Goal: Task Accomplishment & Management: Manage account settings

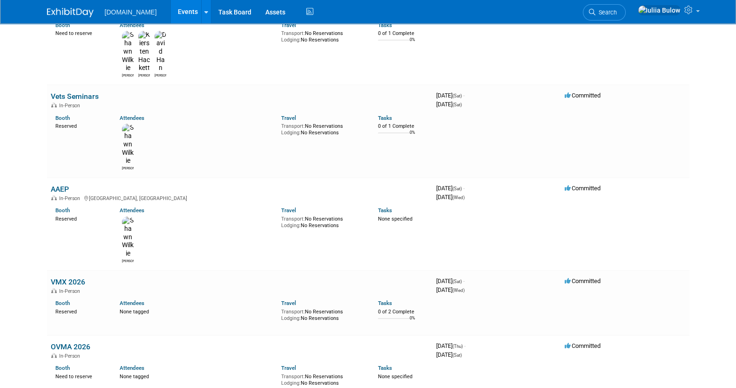
scroll to position [1081, 0]
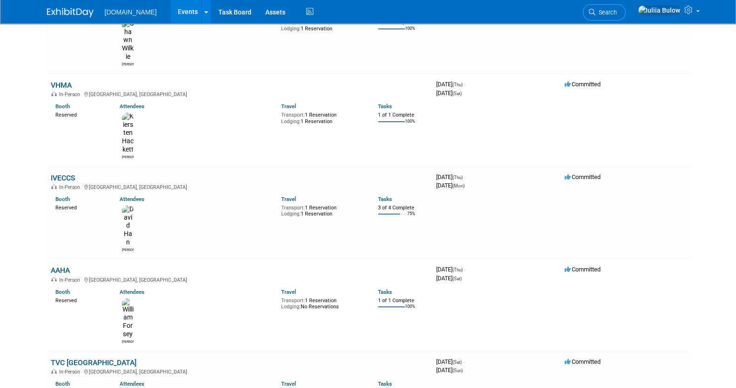
scroll to position [0, 0]
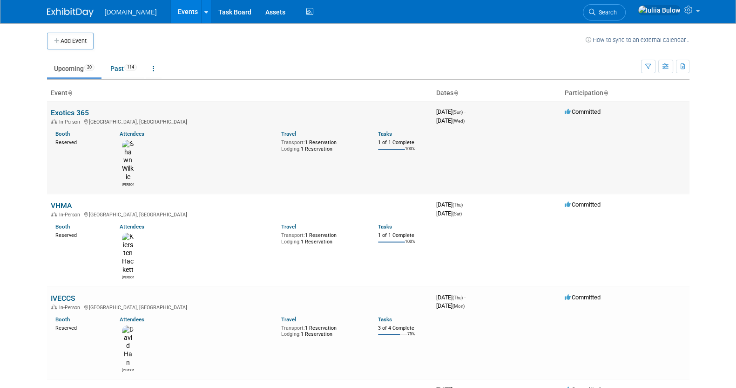
click at [63, 108] on link "Exotics 365" at bounding box center [70, 112] width 38 height 9
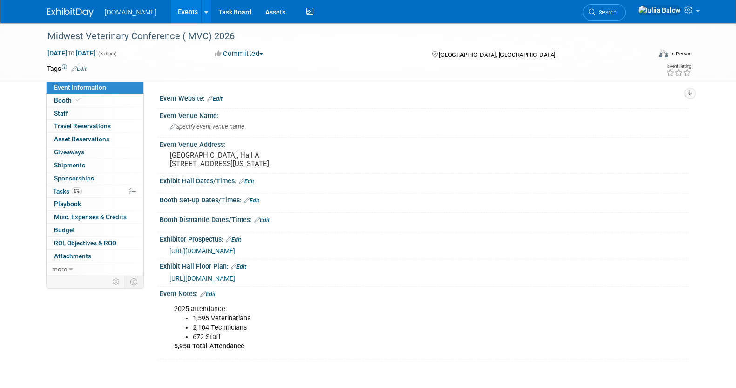
click at [220, 97] on link "Edit" at bounding box center [214, 98] width 15 height 7
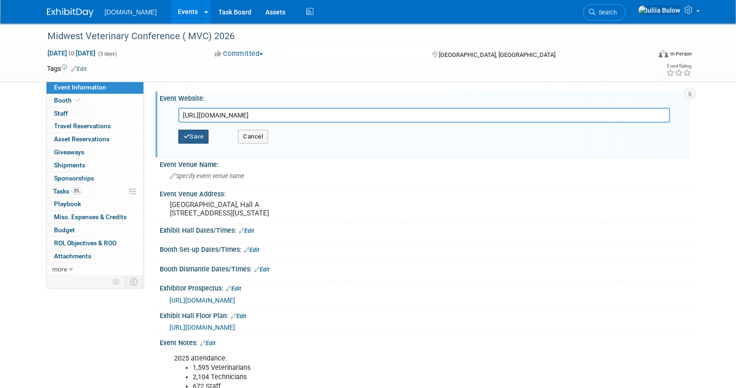
type input "https://www.mvcinfo.org/partners/toolkit.html"
click at [201, 134] on button "Save" at bounding box center [193, 136] width 31 height 14
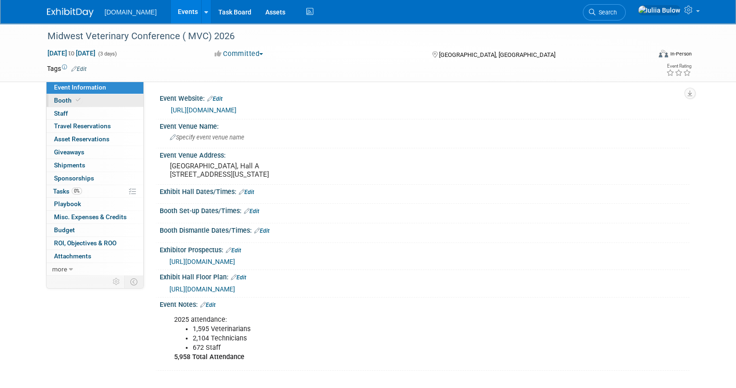
click at [67, 102] on span "Booth" at bounding box center [68, 99] width 28 height 7
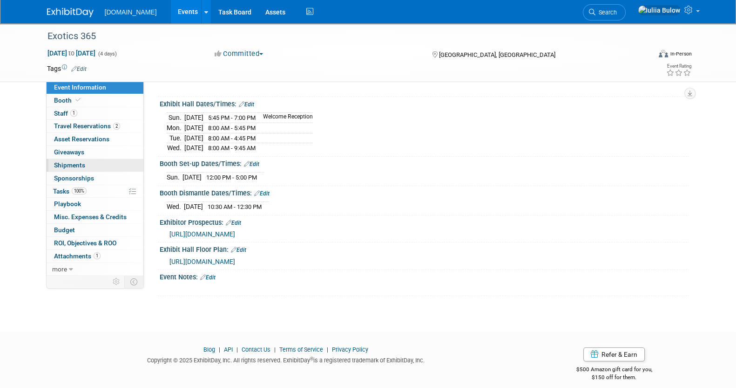
scroll to position [82, 0]
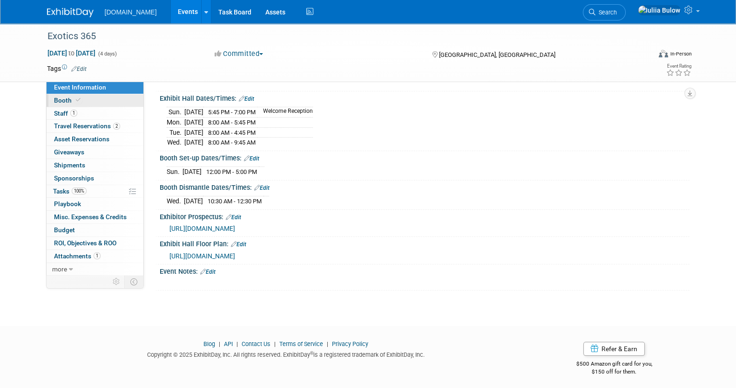
click at [92, 97] on link "Booth" at bounding box center [95, 100] width 97 height 13
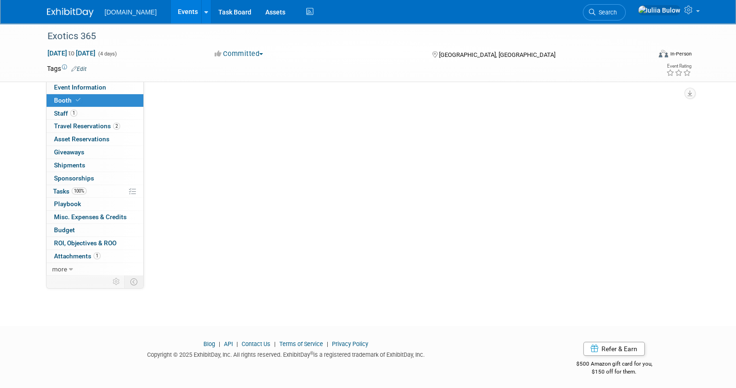
scroll to position [0, 0]
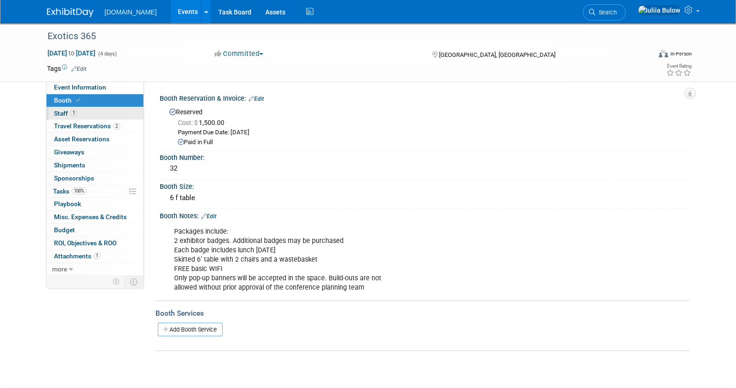
click at [75, 109] on span "1" at bounding box center [73, 112] width 7 height 7
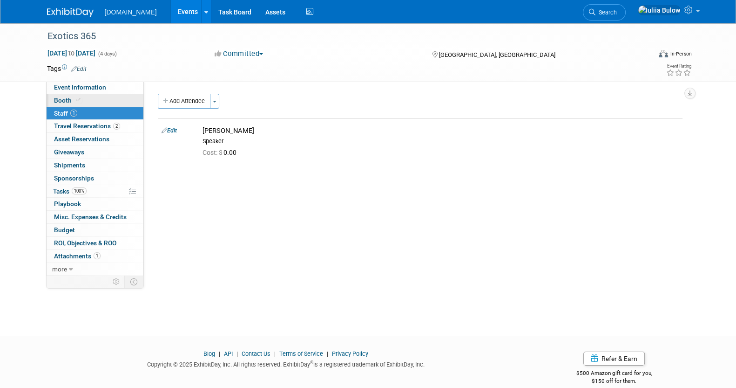
click at [82, 95] on link "Booth" at bounding box center [95, 100] width 97 height 13
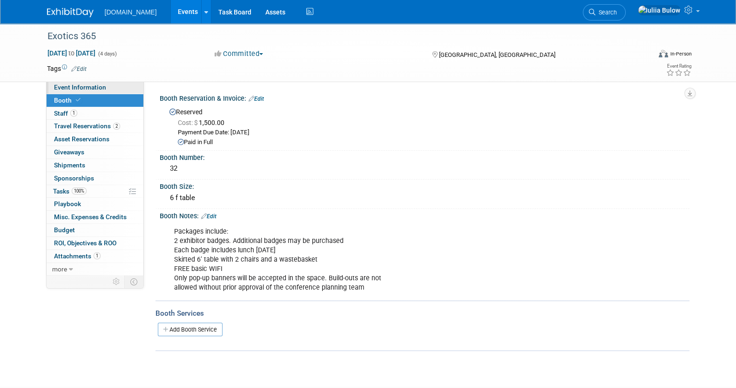
click at [100, 86] on span "Event Information" at bounding box center [80, 86] width 52 height 7
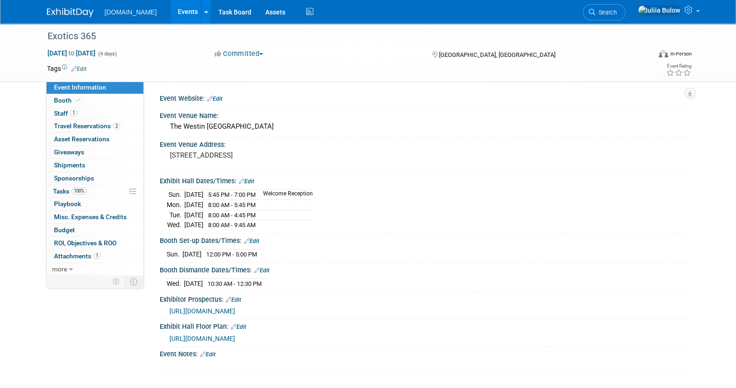
click at [100, 86] on span "Event Information" at bounding box center [80, 86] width 52 height 7
click at [85, 98] on link "Booth" at bounding box center [95, 100] width 97 height 13
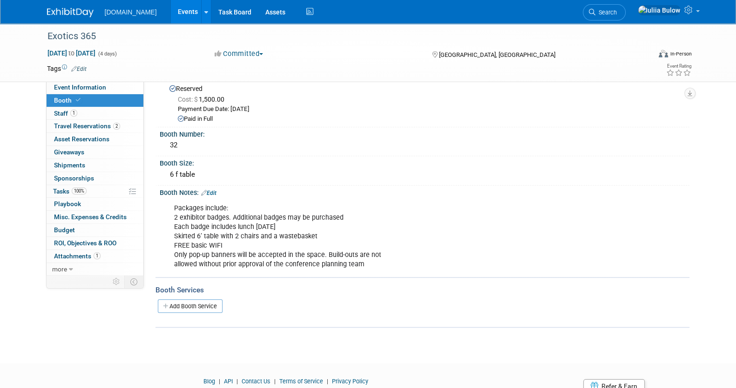
scroll to position [58, 0]
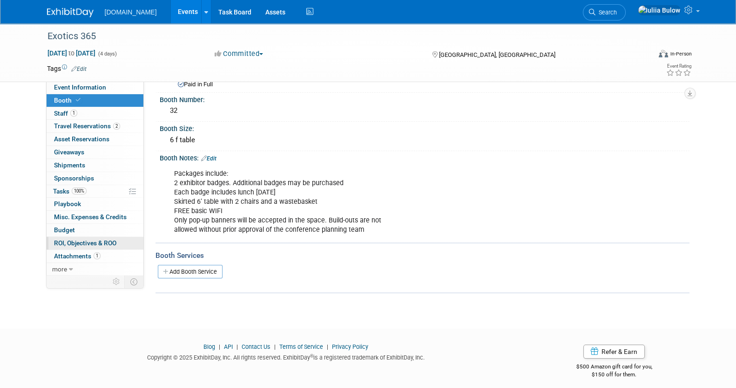
click at [86, 240] on span "ROI, Objectives & ROO 0" at bounding box center [85, 242] width 62 height 7
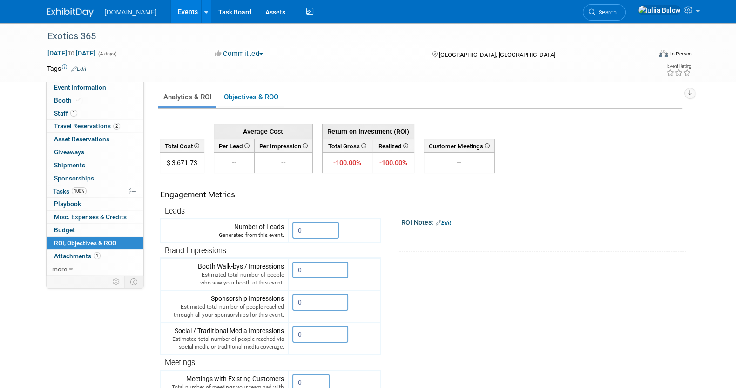
scroll to position [0, 0]
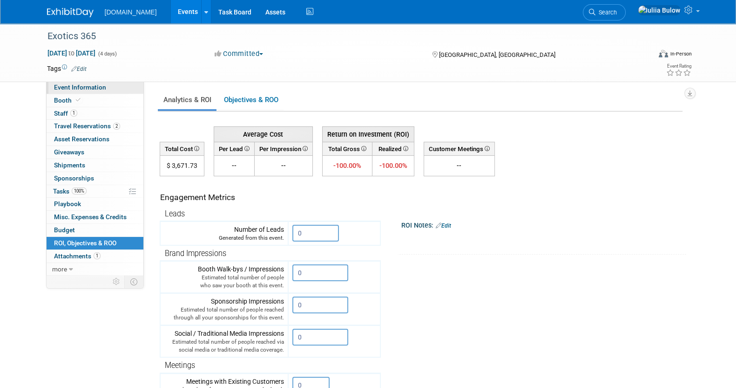
click at [84, 86] on span "Event Information" at bounding box center [80, 86] width 52 height 7
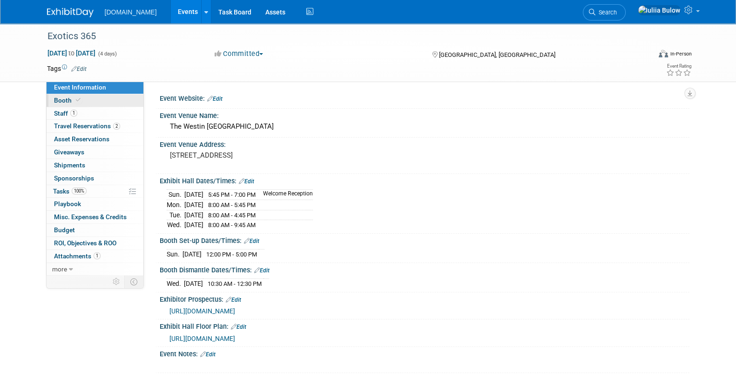
click at [82, 101] on link "Booth" at bounding box center [95, 100] width 97 height 13
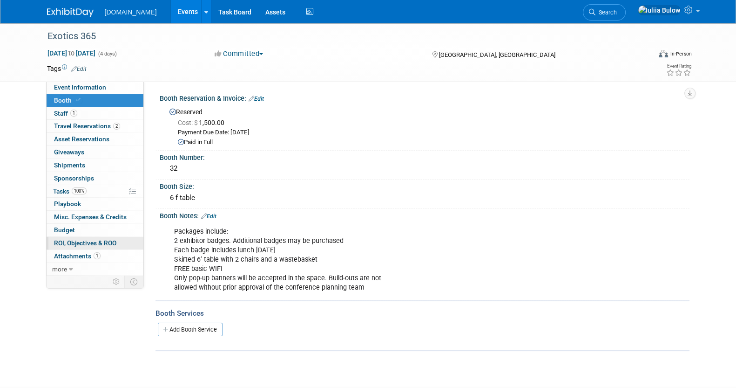
click at [92, 239] on span "ROI, Objectives & ROO 0" at bounding box center [85, 242] width 62 height 7
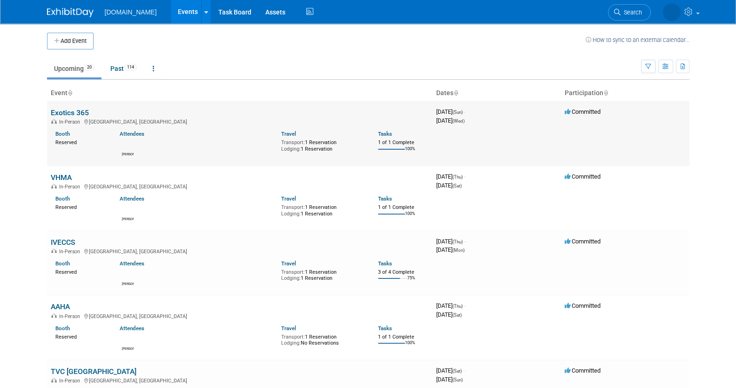
click at [82, 110] on link "Exotics 365" at bounding box center [70, 112] width 38 height 9
